Goal: Register for event/course

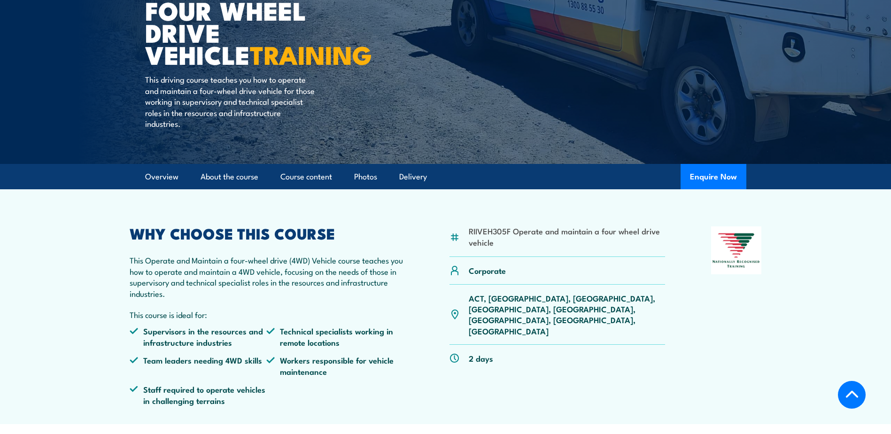
scroll to position [188, 0]
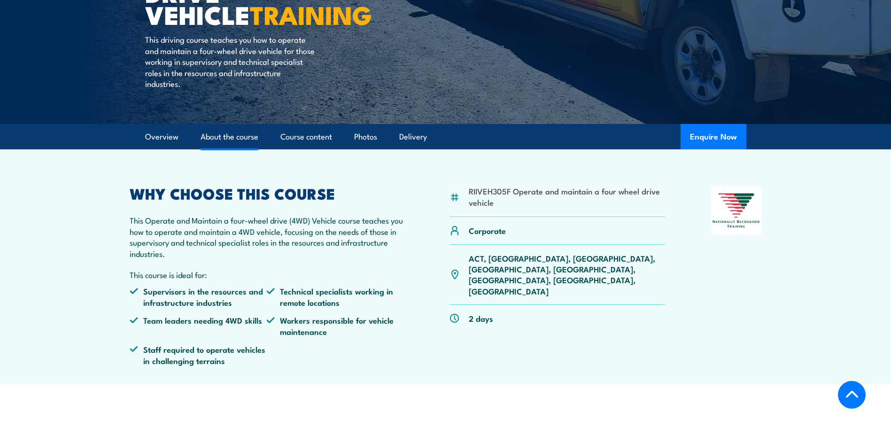
click at [210, 134] on link "About the course" at bounding box center [230, 137] width 58 height 25
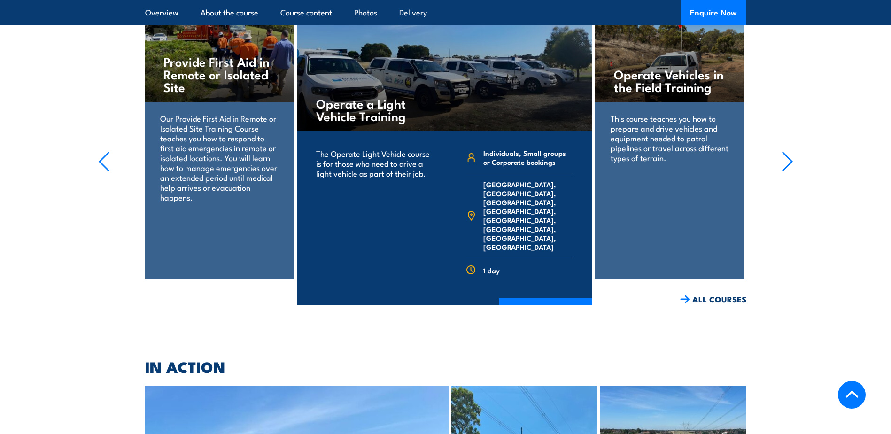
scroll to position [1505, 0]
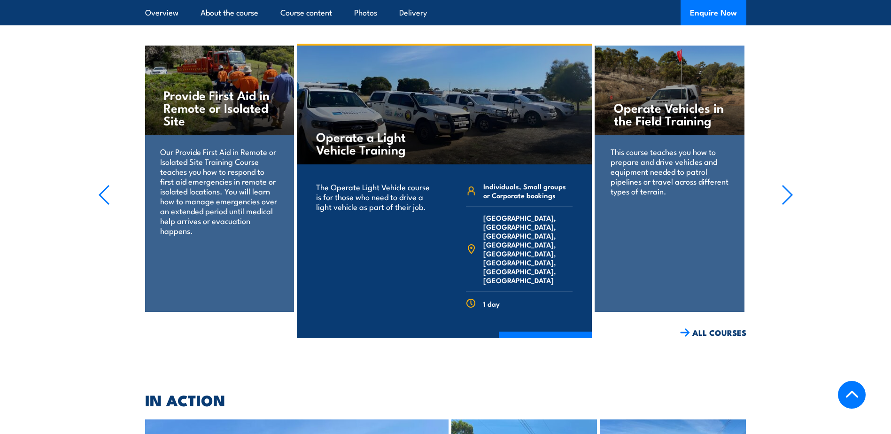
click at [788, 185] on icon "button" at bounding box center [788, 195] width 12 height 21
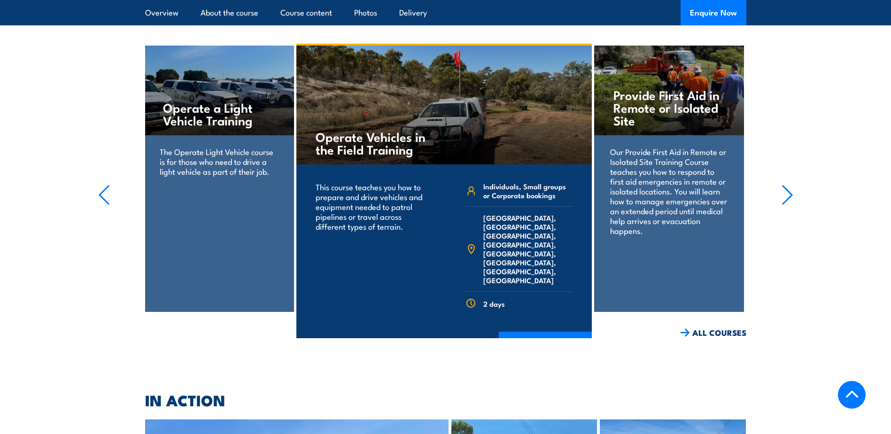
click at [788, 185] on icon "button" at bounding box center [788, 195] width 12 height 21
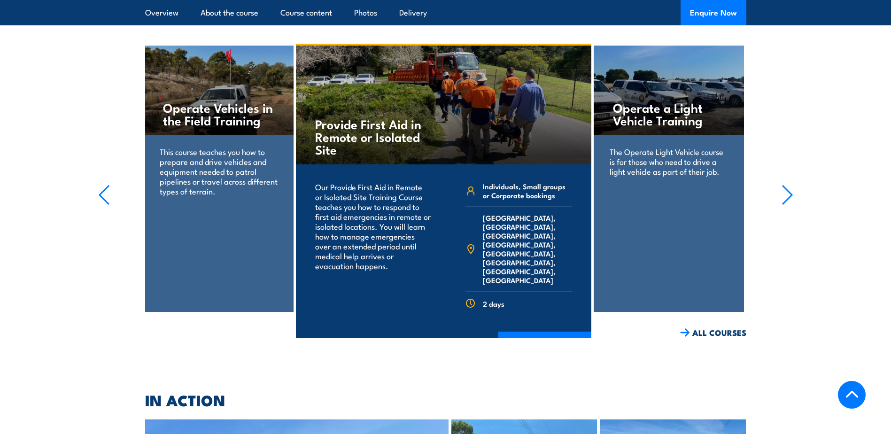
click at [788, 185] on icon "button" at bounding box center [788, 195] width 12 height 21
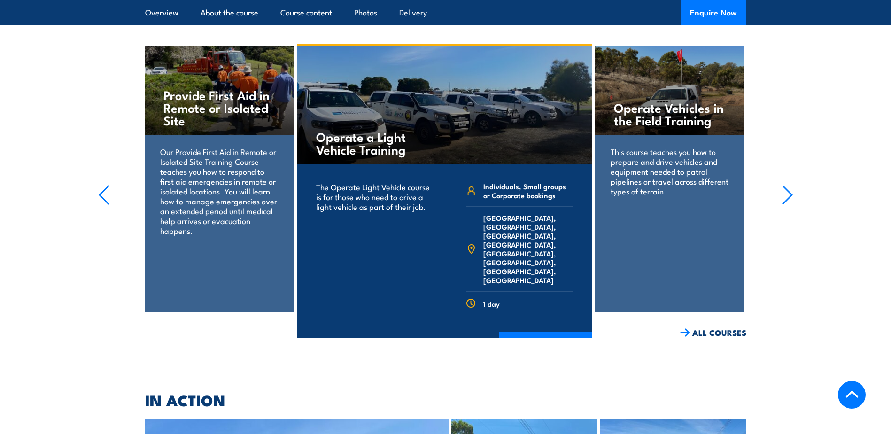
click at [788, 185] on icon "button" at bounding box center [788, 195] width 12 height 21
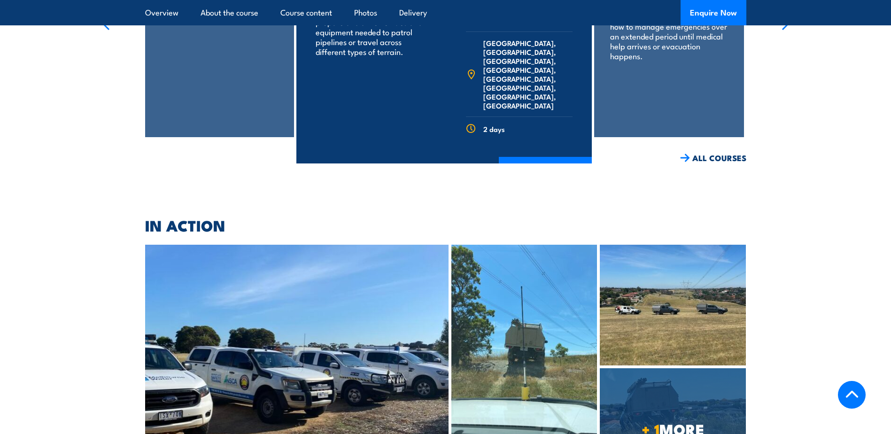
scroll to position [1645, 0]
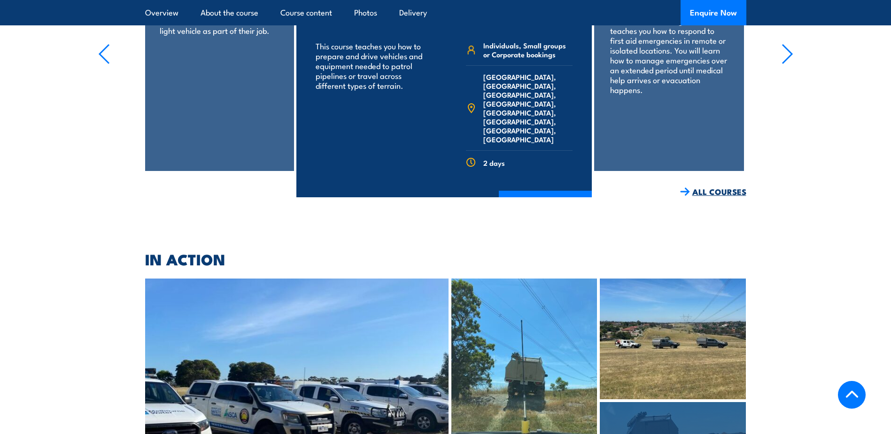
click at [712, 187] on link "ALL COURSES" at bounding box center [713, 192] width 66 height 11
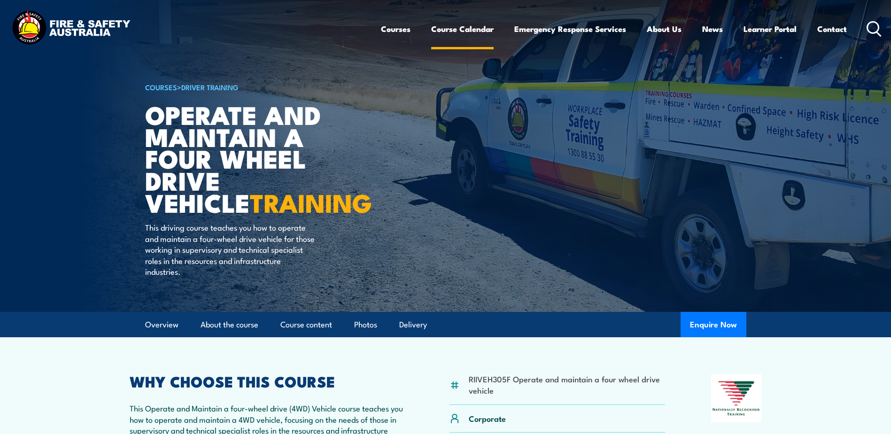
click at [471, 31] on link "Course Calendar" at bounding box center [462, 28] width 62 height 25
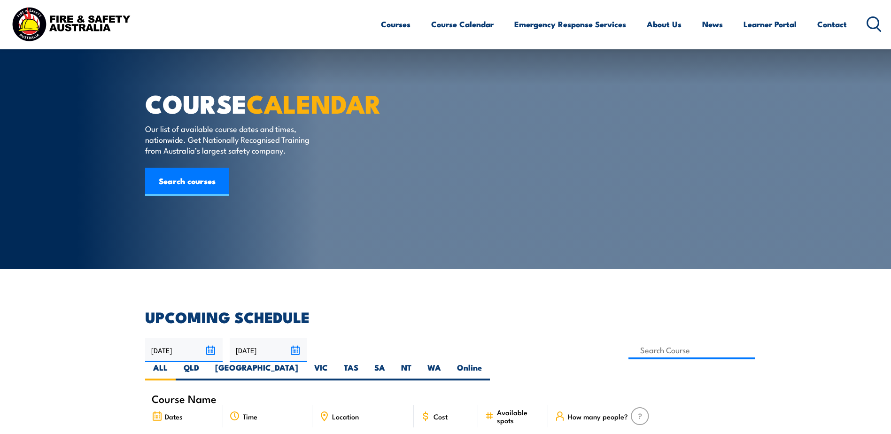
click at [449, 362] on label "WA" at bounding box center [435, 371] width 30 height 18
click at [447, 362] on input "WA" at bounding box center [444, 365] width 6 height 6
radio input "true"
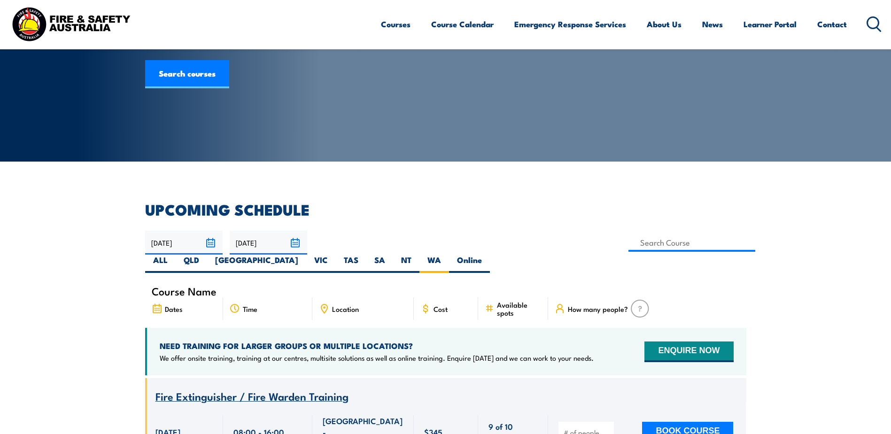
scroll to position [31, 0]
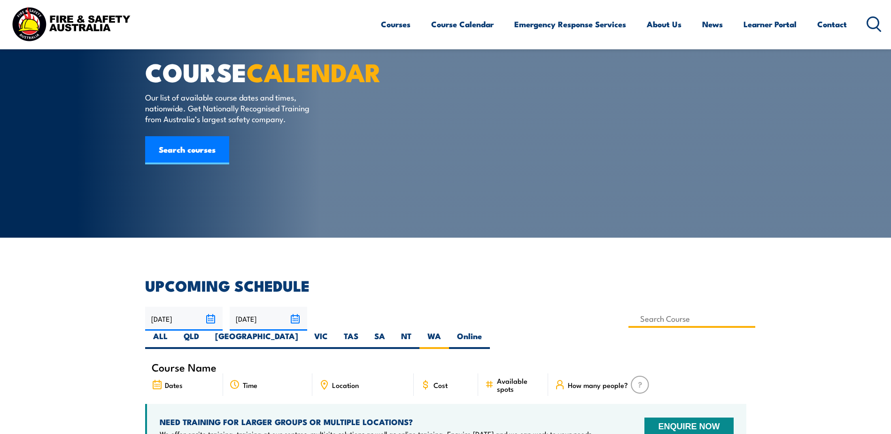
click at [629, 319] on input at bounding box center [692, 319] width 127 height 18
